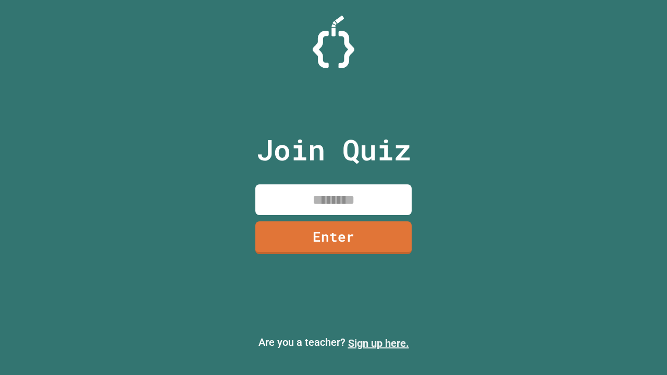
click at [378, 343] on link "Sign up here." at bounding box center [378, 343] width 61 height 12
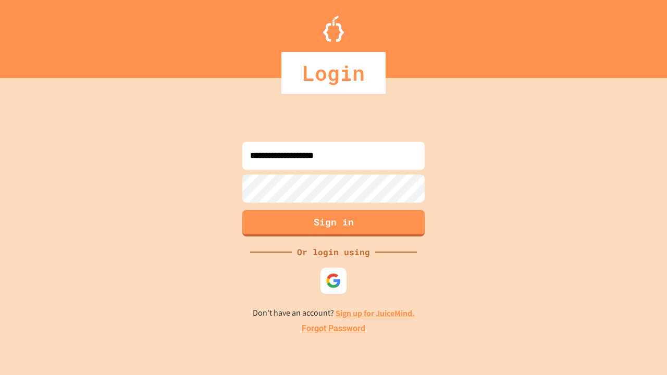
type input "**********"
